Goal: Information Seeking & Learning: Check status

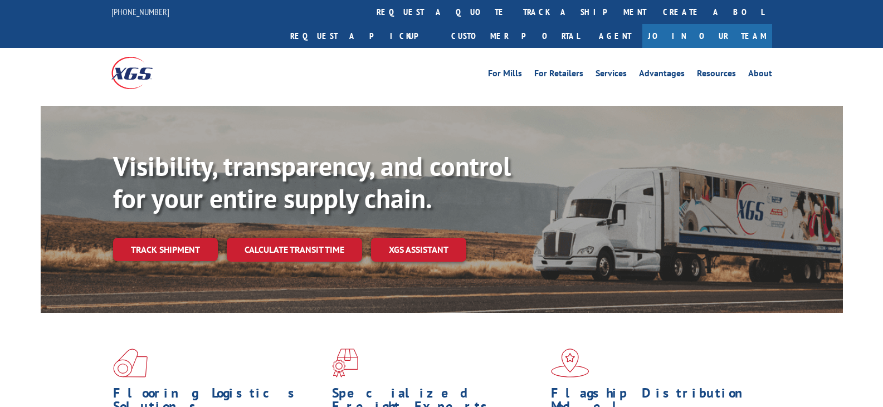
click at [515, 7] on link "track a shipment" at bounding box center [585, 12] width 140 height 24
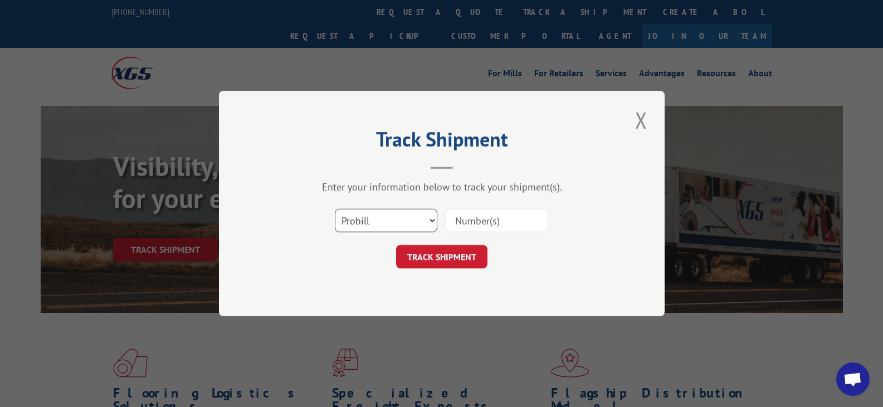
click at [435, 218] on select "Select category... Probill BOL PO" at bounding box center [386, 220] width 102 height 23
select select "bol"
click at [335, 209] on select "Select category... Probill BOL PO" at bounding box center [386, 220] width 102 height 23
click at [472, 214] on input at bounding box center [497, 220] width 102 height 23
type input "V"
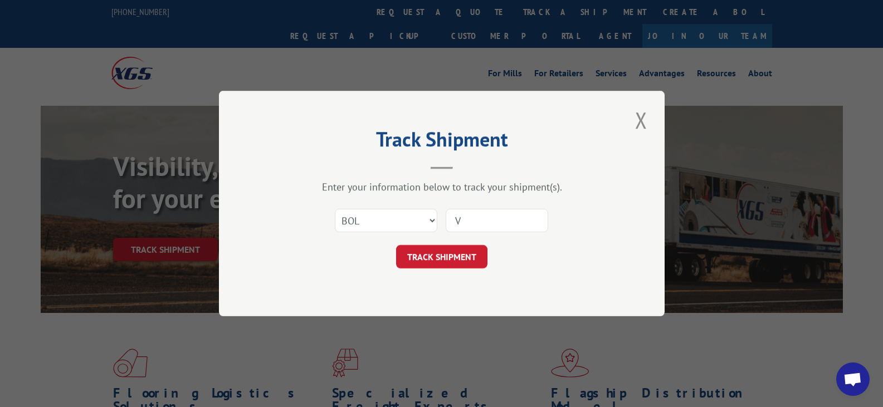
click at [461, 254] on button "TRACK SHIPMENT" at bounding box center [441, 256] width 91 height 23
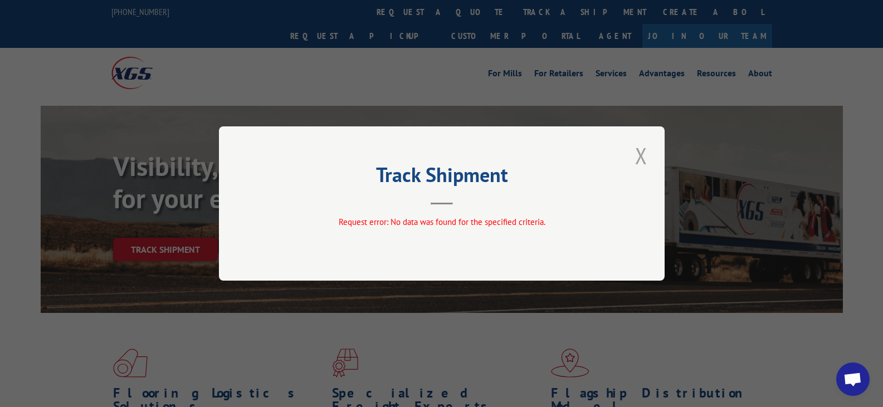
click at [642, 155] on button "Close modal" at bounding box center [641, 155] width 19 height 31
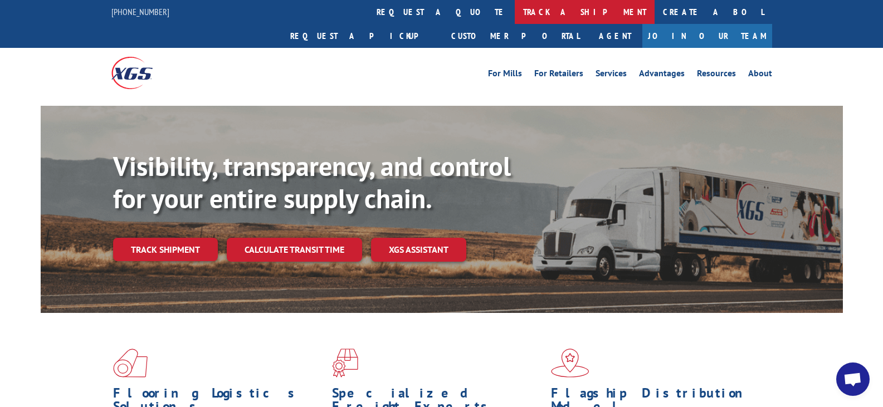
click at [515, 13] on link "track a shipment" at bounding box center [585, 12] width 140 height 24
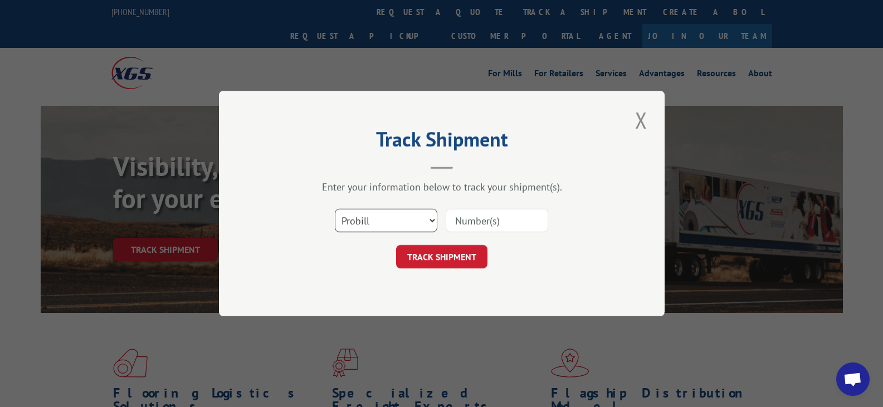
click at [429, 219] on select "Select category... Probill BOL PO" at bounding box center [386, 220] width 102 height 23
select select "bol"
click at [335, 209] on select "Select category... Probill BOL PO" at bounding box center [386, 220] width 102 height 23
click at [489, 218] on input at bounding box center [497, 220] width 102 height 23
paste input "6100041532"
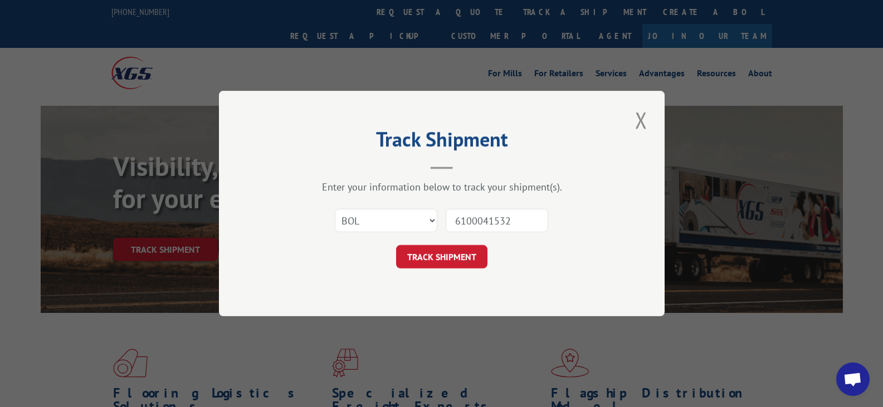
type input "6100041532"
click at [467, 257] on button "TRACK SHIPMENT" at bounding box center [441, 256] width 91 height 23
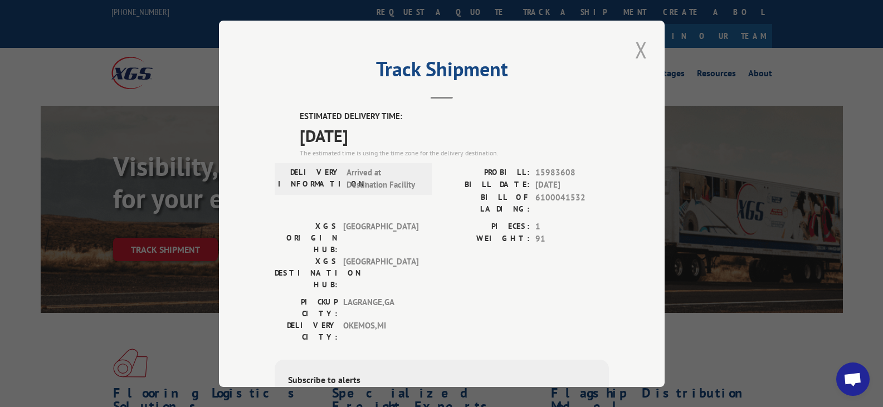
click at [637, 53] on button "Close modal" at bounding box center [641, 50] width 19 height 31
